Goal: Task Accomplishment & Management: Complete application form

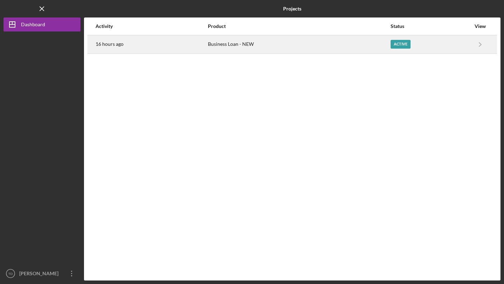
click at [453, 49] on div "Active" at bounding box center [431, 45] width 80 height 18
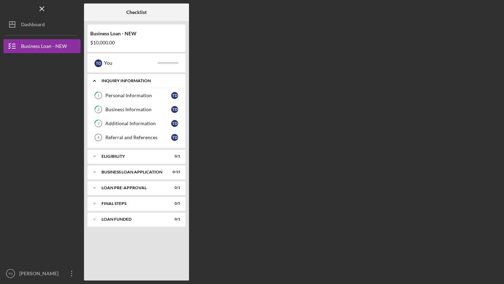
click at [95, 80] on icon "Icon/Expander" at bounding box center [95, 81] width 14 height 14
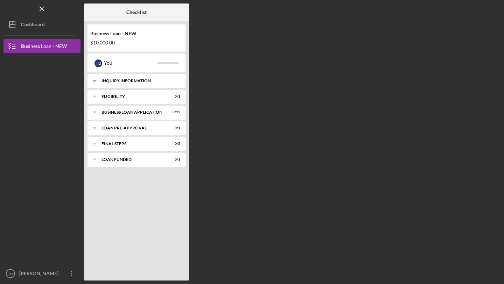
click at [95, 80] on icon "Icon/Expander" at bounding box center [95, 81] width 14 height 14
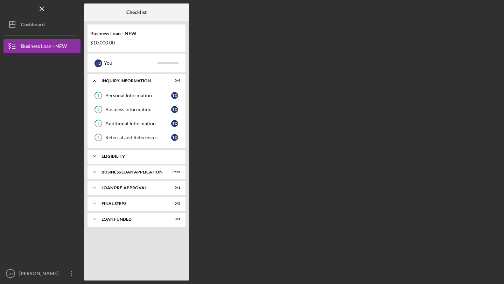
click at [94, 157] on icon "Icon/Expander" at bounding box center [95, 157] width 14 height 14
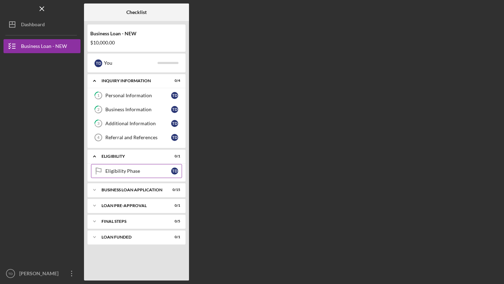
click at [132, 171] on div "Eligibility Phase" at bounding box center [138, 172] width 66 height 6
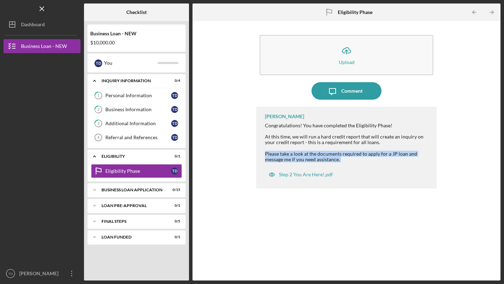
drag, startPoint x: 266, startPoint y: 155, endPoint x: 338, endPoint y: 164, distance: 72.8
click at [338, 165] on div "[PERSON_NAME] Congratulations! You have completed the Eligibility Phase! At thi…" at bounding box center [346, 148] width 181 height 82
click at [352, 161] on div "Please take a look at the documents required to apply for a JP loan and message…" at bounding box center [347, 156] width 165 height 11
drag, startPoint x: 266, startPoint y: 155, endPoint x: 334, endPoint y: 169, distance: 69.2
click at [334, 169] on div "[PERSON_NAME] Congratulations! You have completed the Eligibility Phase! At thi…" at bounding box center [346, 148] width 181 height 82
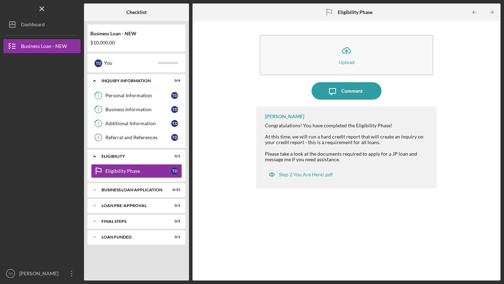
click at [350, 166] on div "[PERSON_NAME] Congratulations! You have completed the Eligibility Phase! At thi…" at bounding box center [346, 148] width 181 height 82
click at [129, 187] on div "Icon/Expander BUSINESS LOAN APPLICATION 0 / 15" at bounding box center [137, 190] width 98 height 14
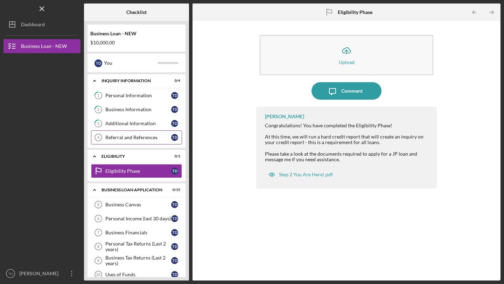
click at [136, 141] on link "Referral and References 4 [PERSON_NAME] and References T D" at bounding box center [136, 138] width 91 height 14
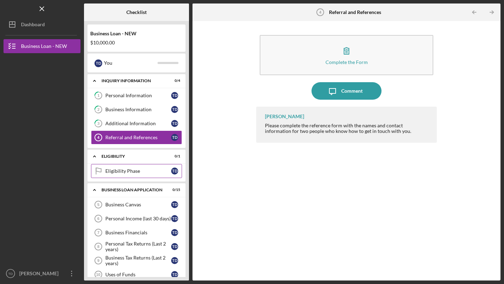
click at [119, 174] on div "Eligibility Phase" at bounding box center [138, 172] width 66 height 6
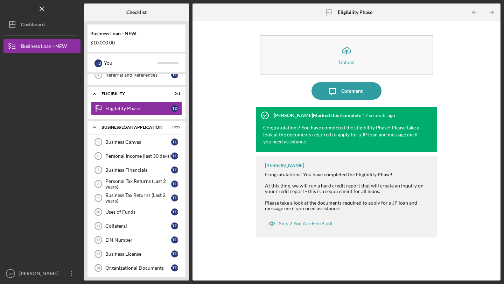
scroll to position [58, 0]
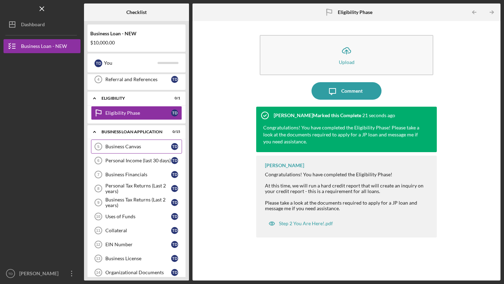
click at [118, 143] on link "Business Canvas 5 Business Canvas T D" at bounding box center [136, 147] width 91 height 14
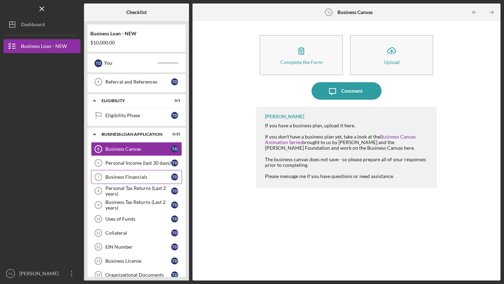
scroll to position [54, 0]
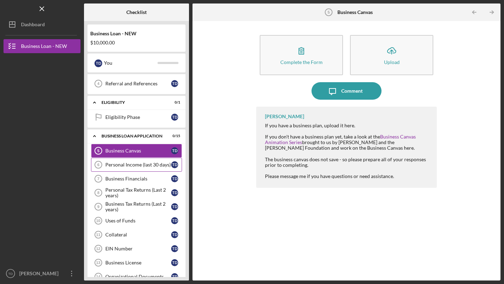
click at [135, 164] on div "Personal Income (last 30 days)" at bounding box center [138, 165] width 66 height 6
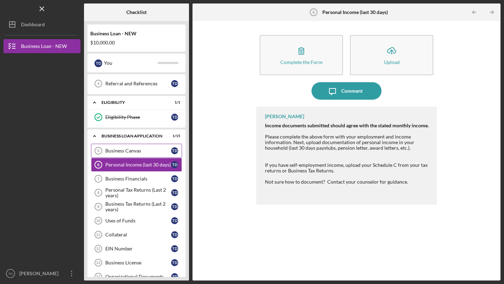
click at [137, 151] on div "Business Canvas" at bounding box center [138, 151] width 66 height 6
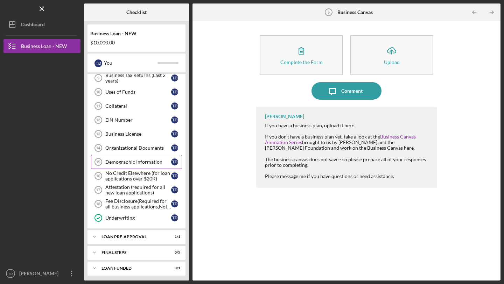
scroll to position [185, 0]
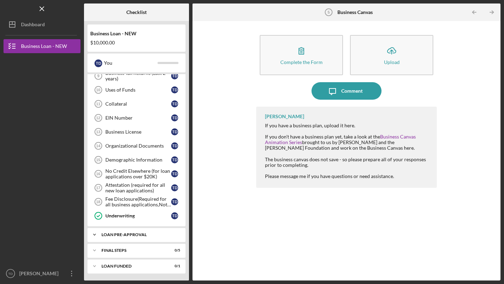
click at [127, 236] on div "LOAN PRE-APPROVAL" at bounding box center [139, 235] width 75 height 4
click at [128, 234] on div "LOAN PRE-APPROVAL" at bounding box center [139, 235] width 75 height 4
click at [121, 250] on div "FINAL STEPS" at bounding box center [139, 251] width 75 height 4
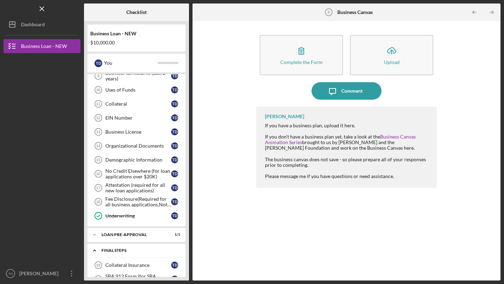
click at [121, 250] on div "FINAL STEPS" at bounding box center [139, 251] width 75 height 4
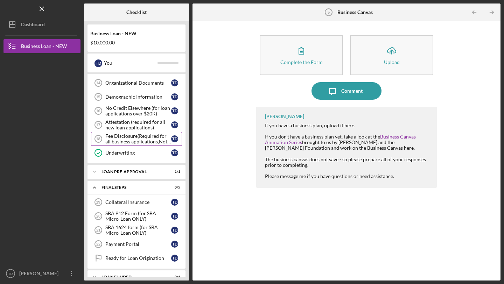
scroll to position [249, 0]
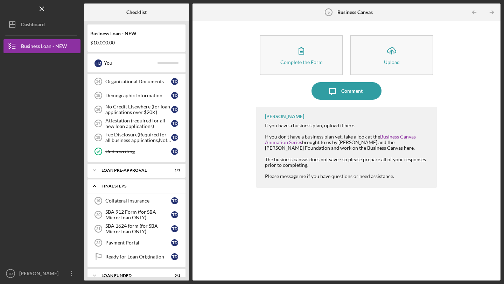
click at [130, 187] on div "FINAL STEPS" at bounding box center [139, 186] width 75 height 4
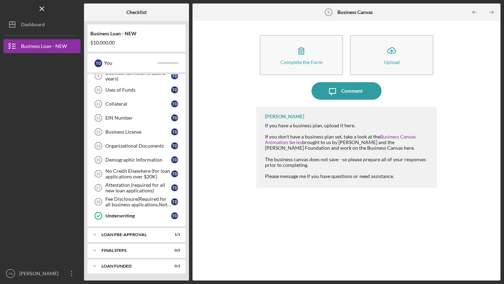
drag, startPoint x: 130, startPoint y: 187, endPoint x: 197, endPoint y: 180, distance: 66.6
click at [197, 180] on div "Checklist Business Loan - NEW $10,000.00 T D You Icon/Expander INQUIRY INFORMAT…" at bounding box center [292, 142] width 417 height 277
click at [96, 234] on icon "Icon/Expander" at bounding box center [95, 235] width 14 height 14
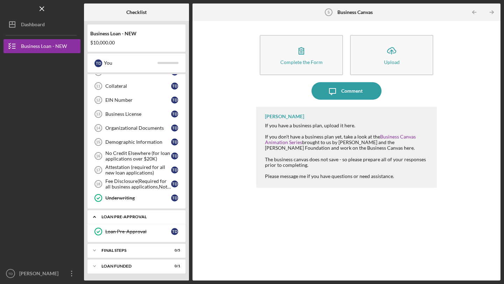
click at [96, 218] on icon "Icon/Expander" at bounding box center [95, 217] width 14 height 14
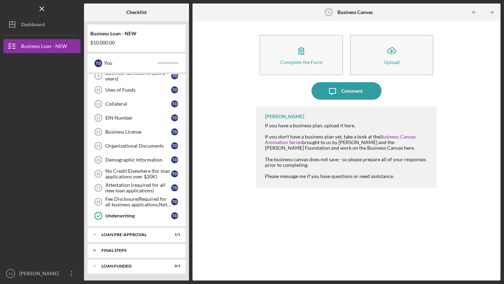
click at [98, 250] on icon "Icon/Expander" at bounding box center [95, 251] width 14 height 14
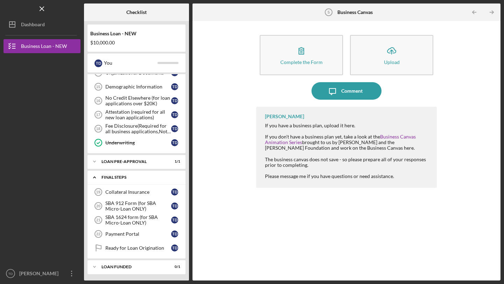
click at [95, 176] on icon "Icon/Expander" at bounding box center [95, 178] width 14 height 14
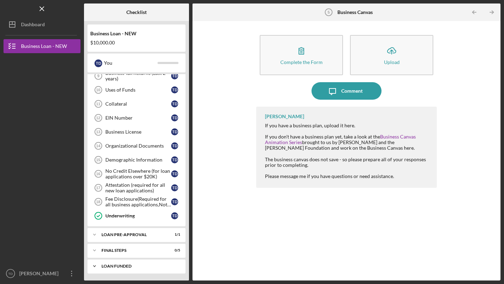
click at [95, 266] on icon "Icon/Expander" at bounding box center [95, 267] width 14 height 14
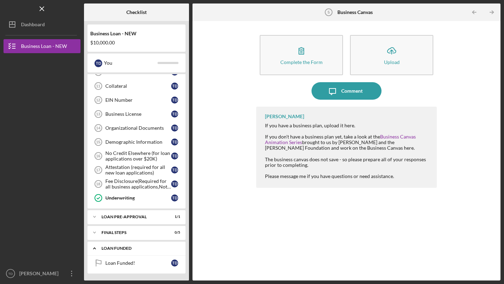
click at [95, 249] on polyline at bounding box center [95, 248] width 2 height 1
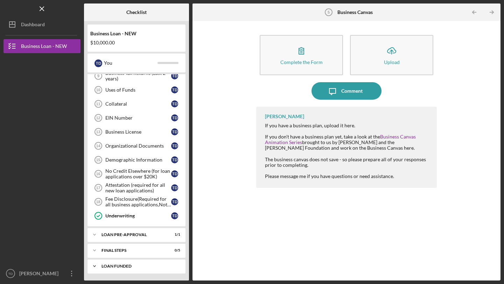
scroll to position [185, 0]
